Goal: Transaction & Acquisition: Download file/media

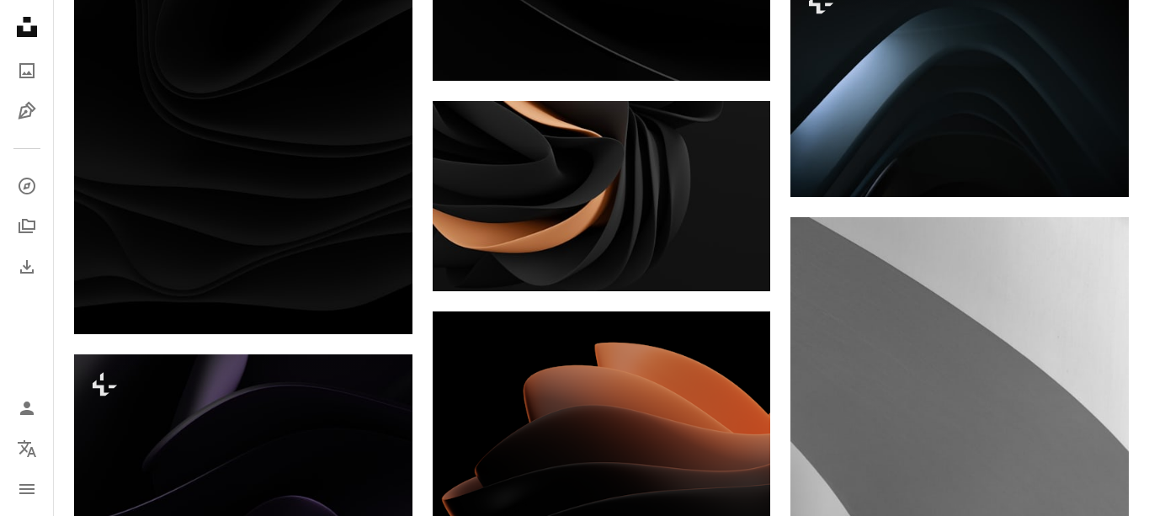
scroll to position [10557, 0]
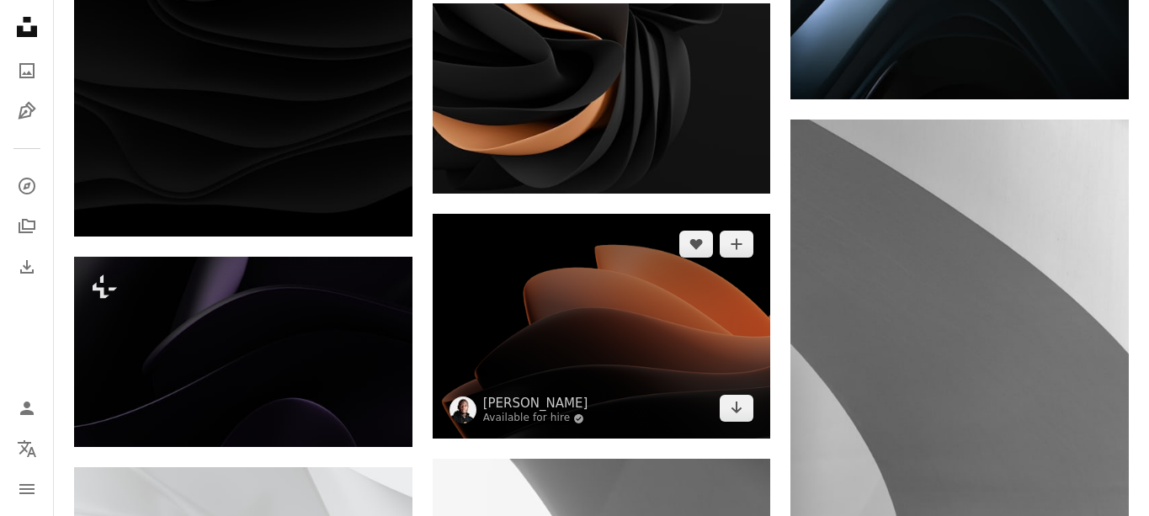
click at [631, 361] on img at bounding box center [602, 327] width 338 height 226
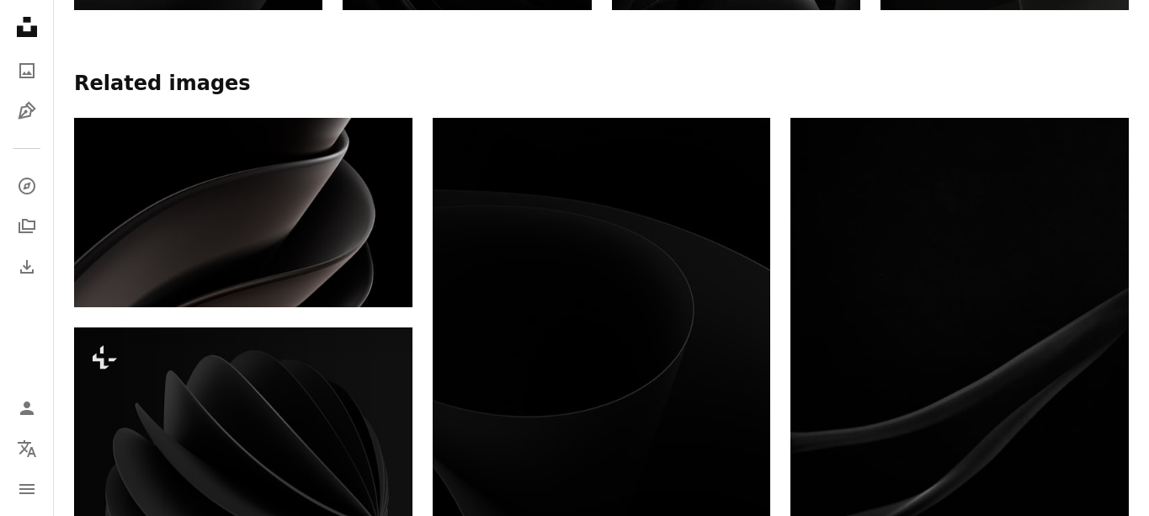
scroll to position [0, 0]
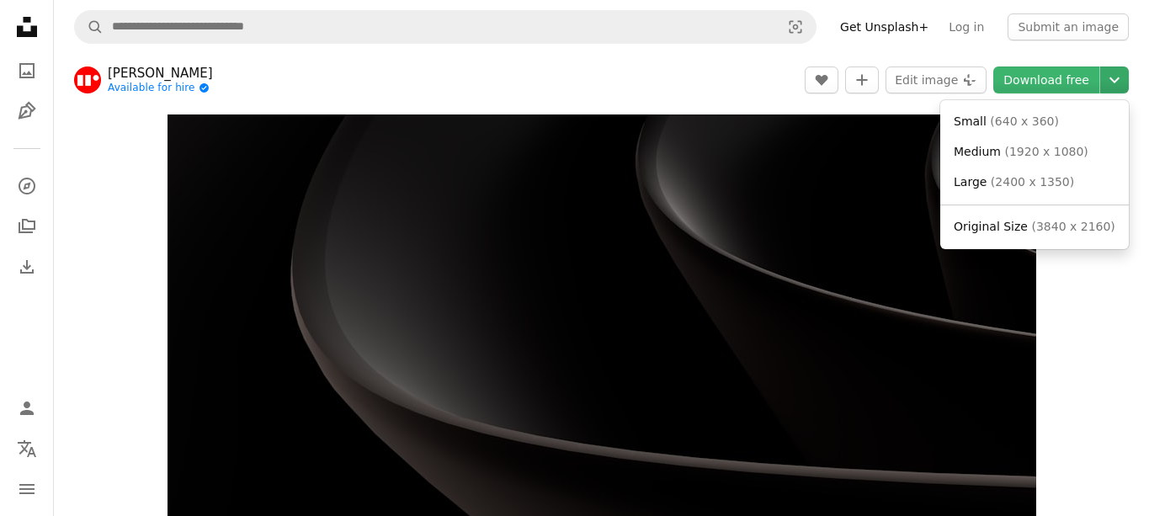
click at [1121, 83] on icon "Chevron down" at bounding box center [1114, 80] width 27 height 20
click at [1013, 178] on span "( 2400 x 1350 )" at bounding box center [1032, 181] width 83 height 13
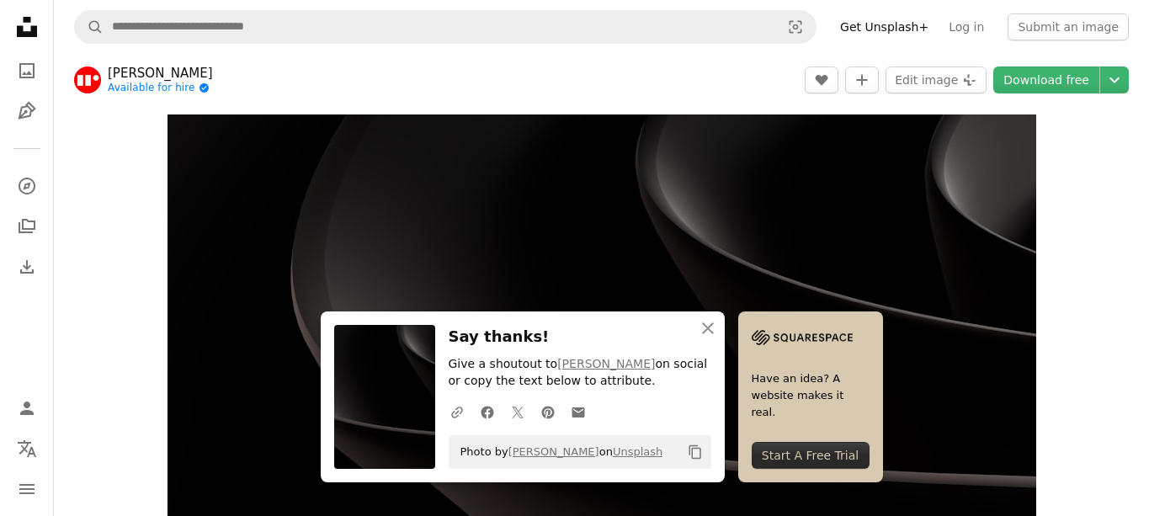
click at [1107, 188] on div "Zoom in" at bounding box center [601, 359] width 1095 height 506
click at [1119, 147] on div "Zoom in" at bounding box center [601, 359] width 1095 height 506
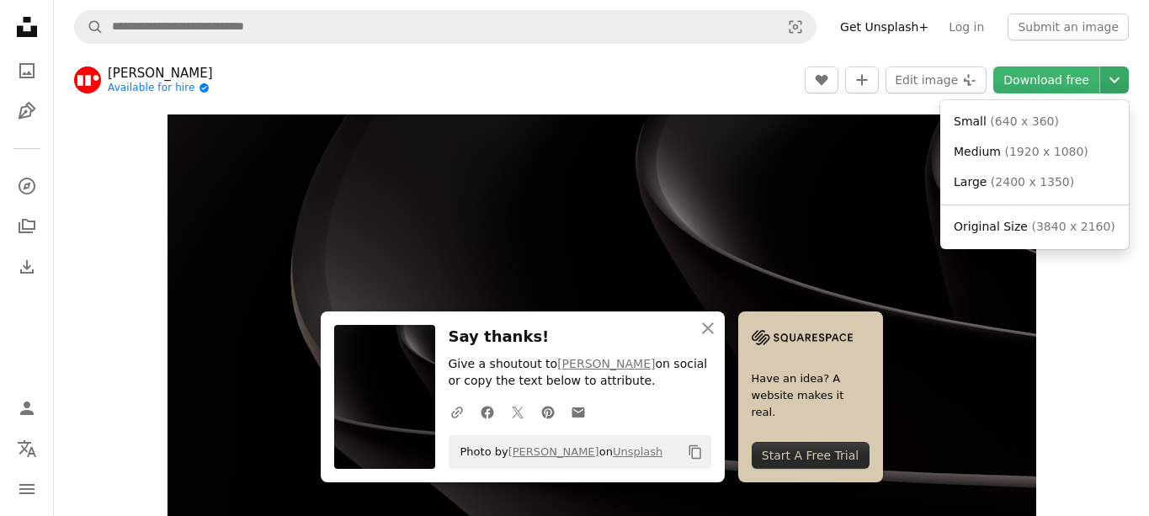
click at [1115, 85] on icon "Chevron down" at bounding box center [1114, 80] width 27 height 20
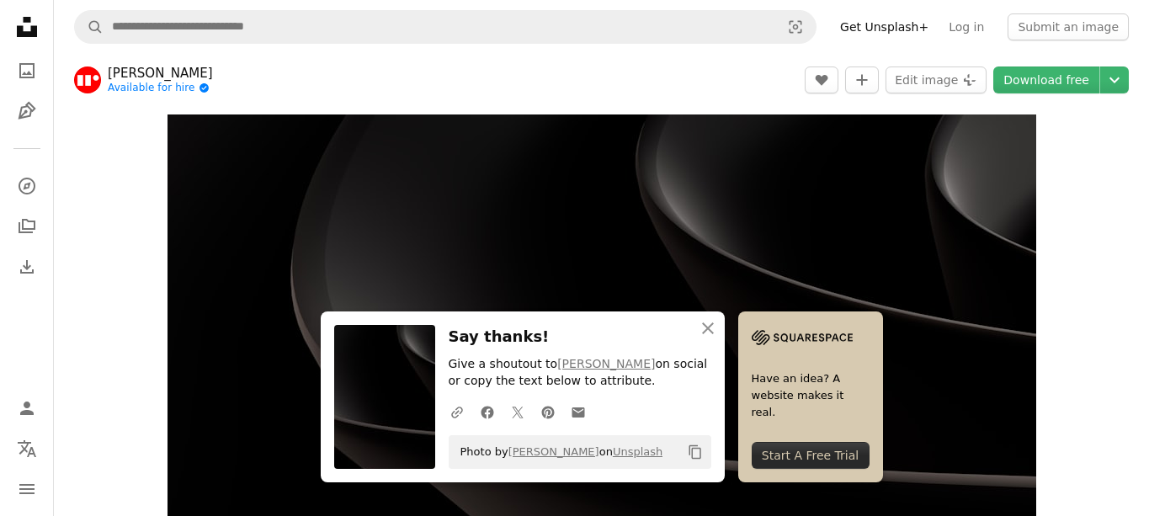
click at [1129, 146] on div "Zoom in" at bounding box center [601, 359] width 1095 height 506
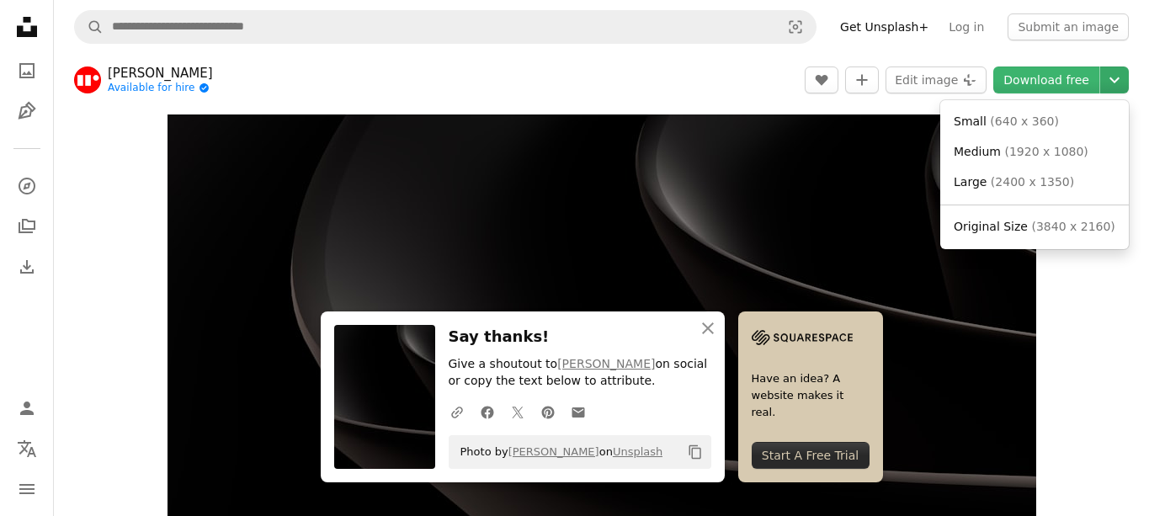
click at [1115, 77] on icon "Chevron down" at bounding box center [1114, 80] width 27 height 20
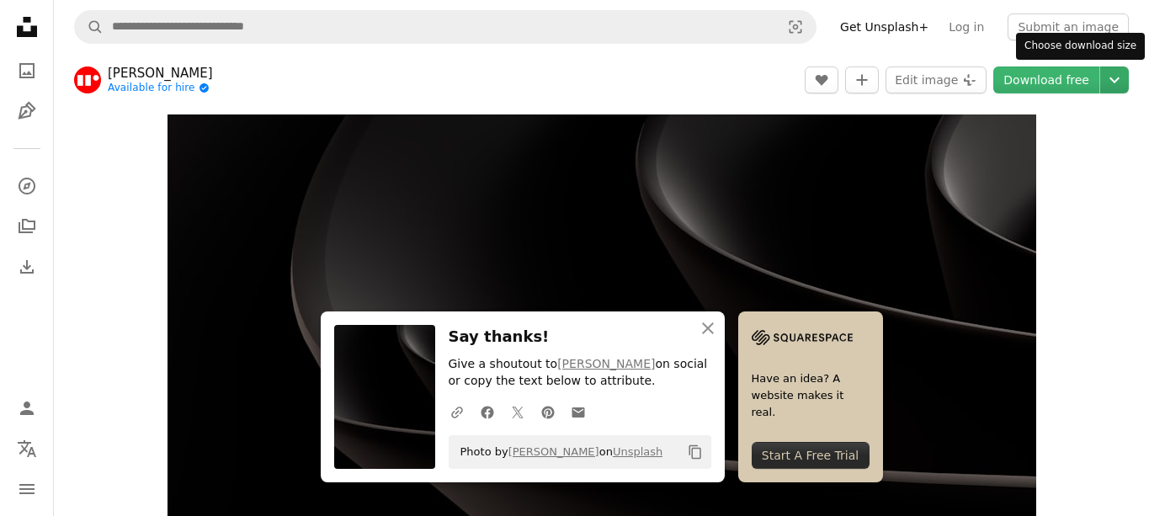
click at [1116, 79] on icon "Chevron down" at bounding box center [1114, 80] width 27 height 20
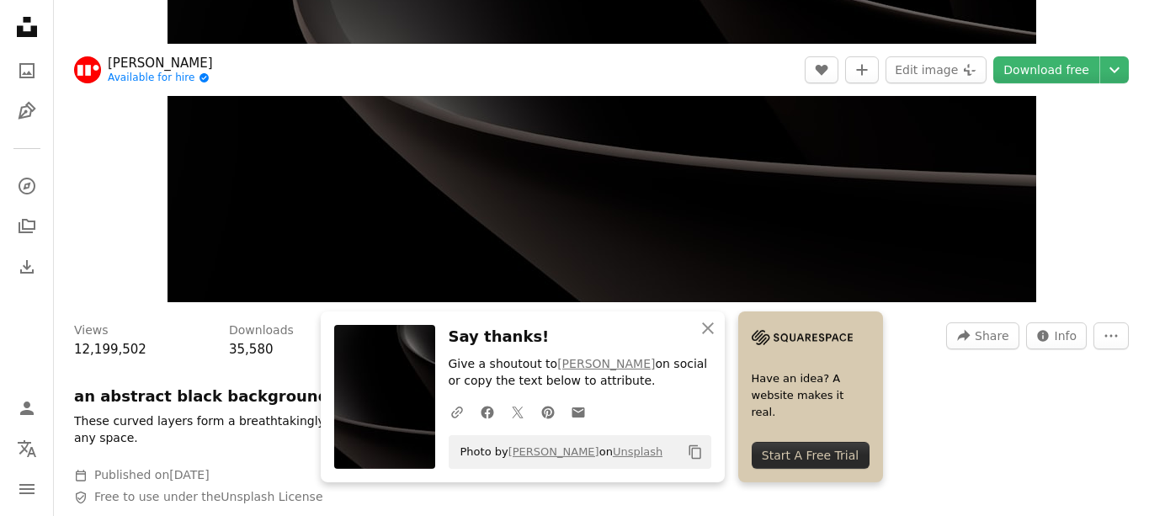
scroll to position [480, 0]
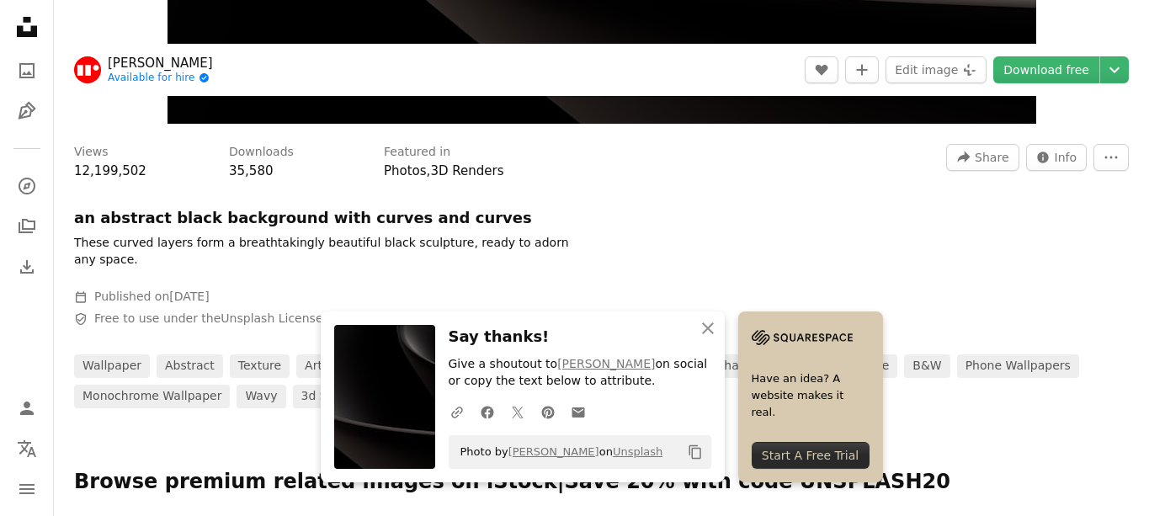
click at [1100, 56] on button "Chevron down" at bounding box center [1114, 69] width 29 height 27
click at [1057, 267] on div "Views 12,199,502 Downloads 35,580 Featured in Photos , 3D Renders A forward-rig…" at bounding box center [601, 270] width 1095 height 276
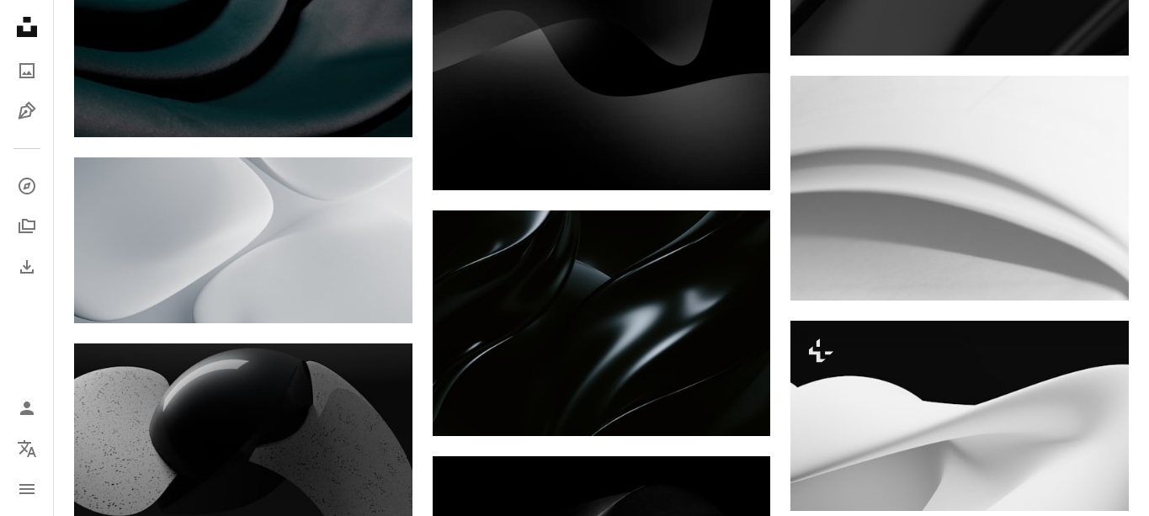
scroll to position [13090, 0]
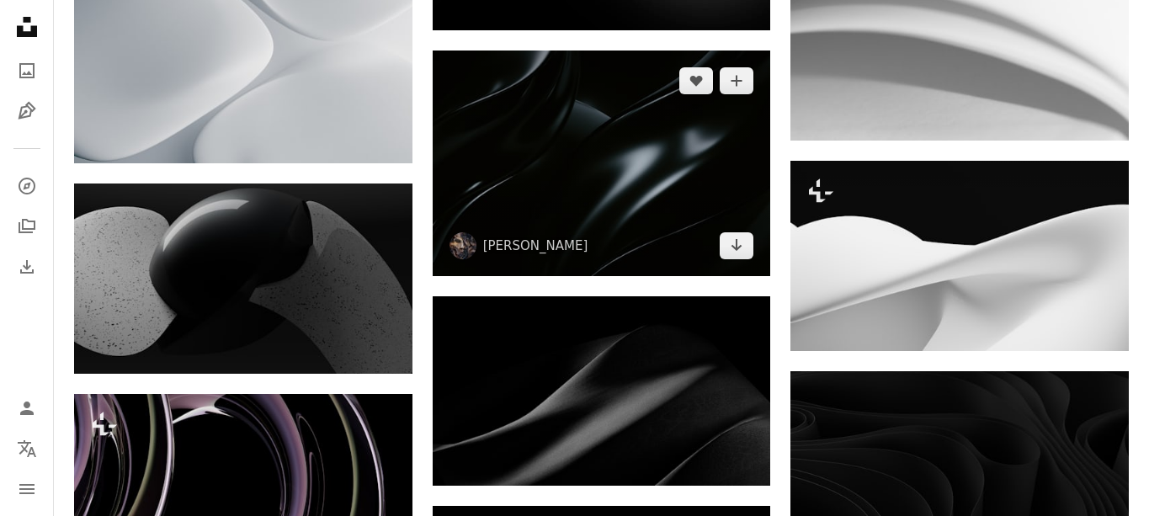
click at [608, 152] on img at bounding box center [602, 164] width 338 height 226
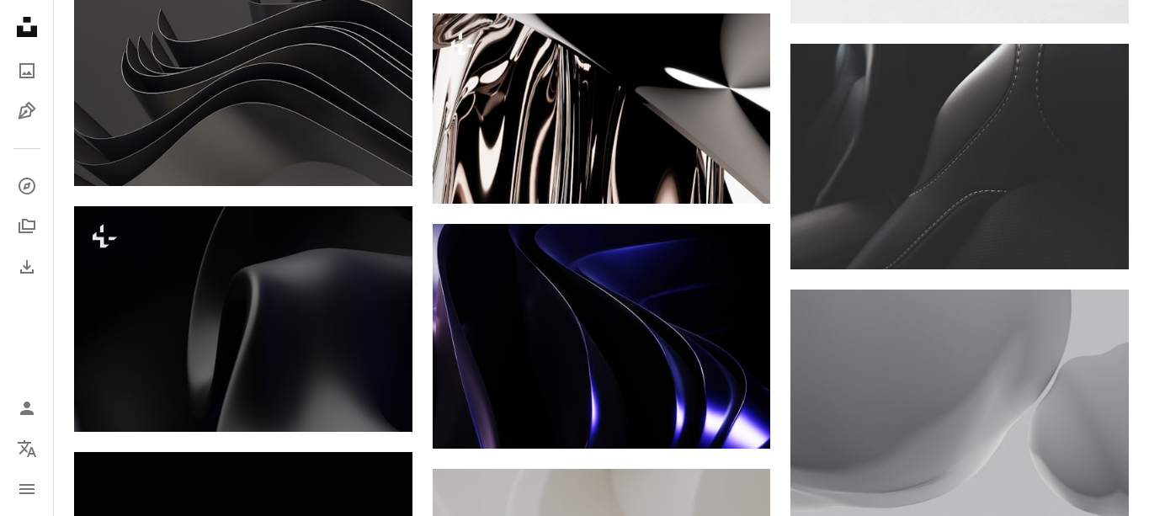
scroll to position [14747, 0]
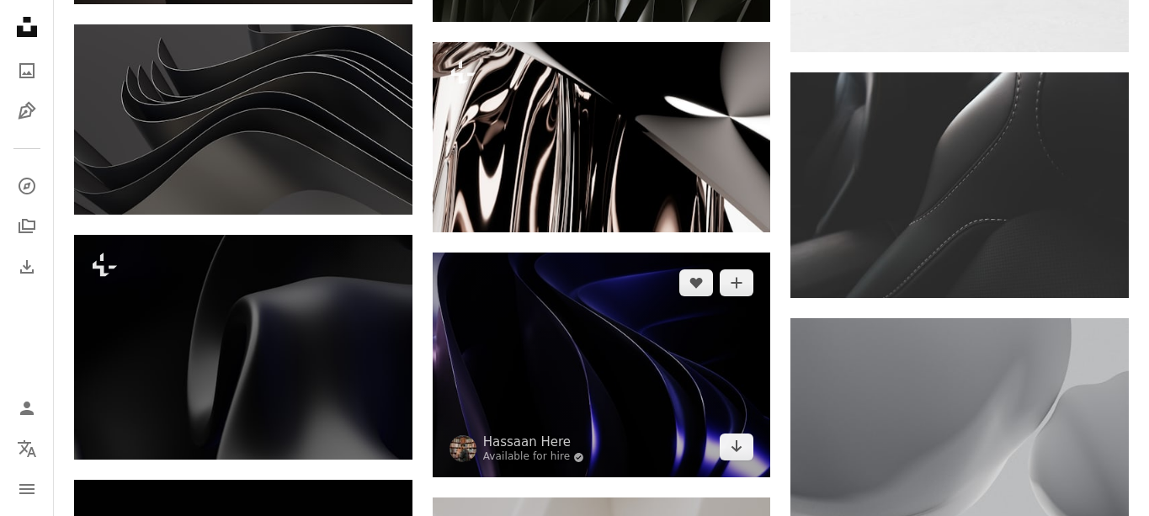
click at [653, 386] on img at bounding box center [602, 366] width 338 height 226
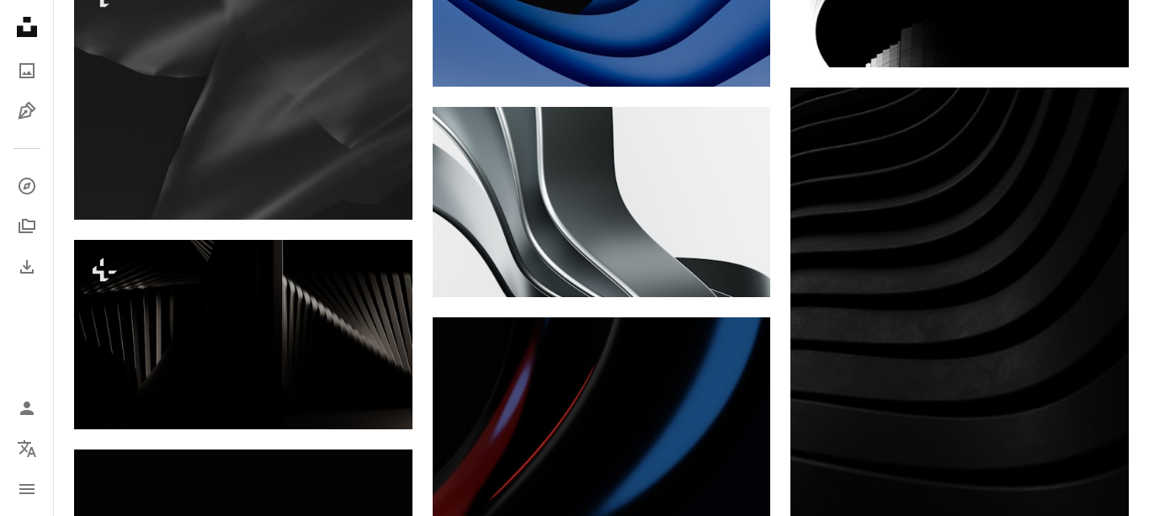
scroll to position [19501, 0]
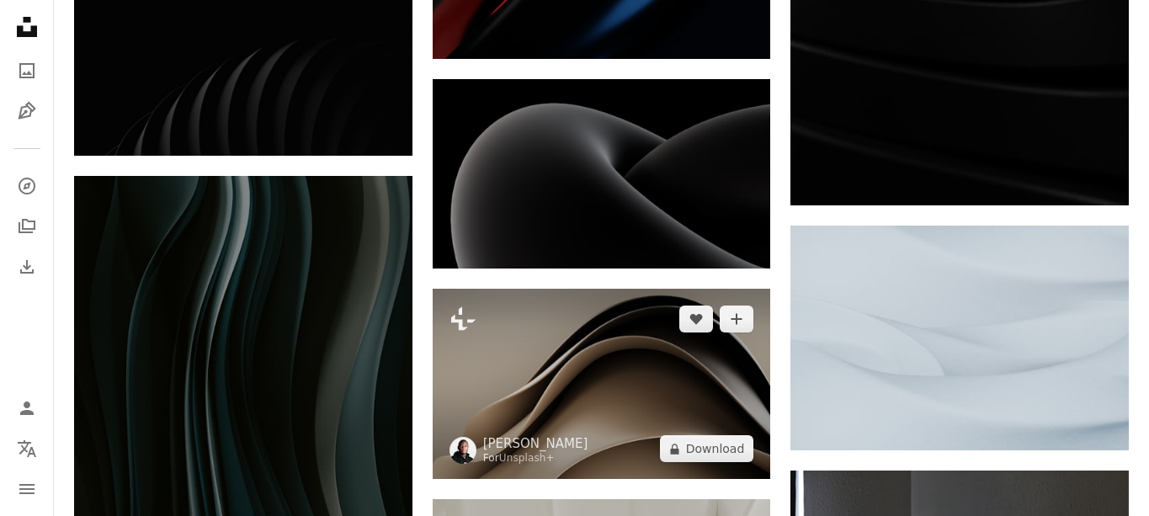
click at [656, 401] on img at bounding box center [602, 384] width 338 height 190
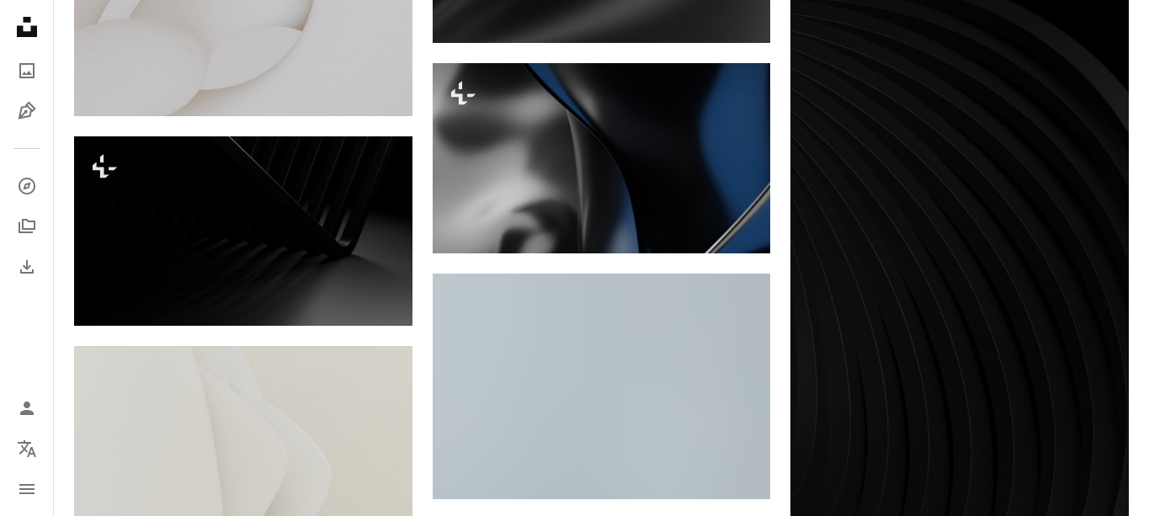
scroll to position [27342, 0]
